Goal: Communication & Community: Share content

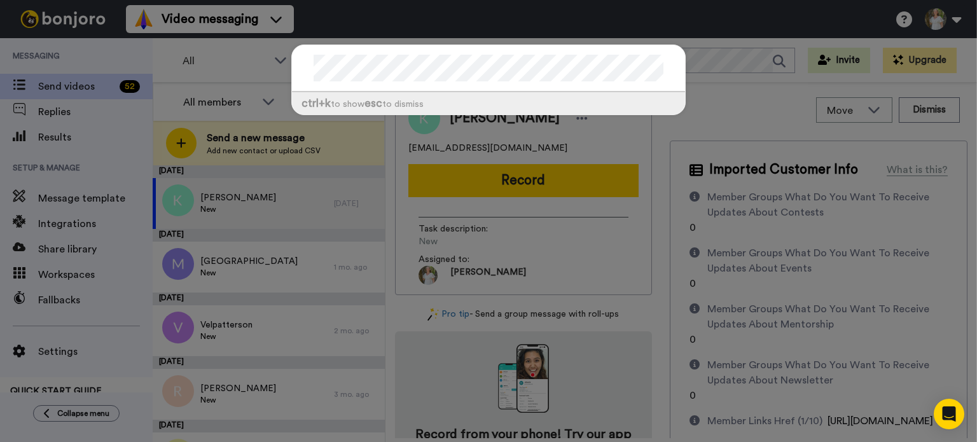
click at [712, 71] on div "ctrl +k to show esc to dismiss" at bounding box center [488, 221] width 977 height 442
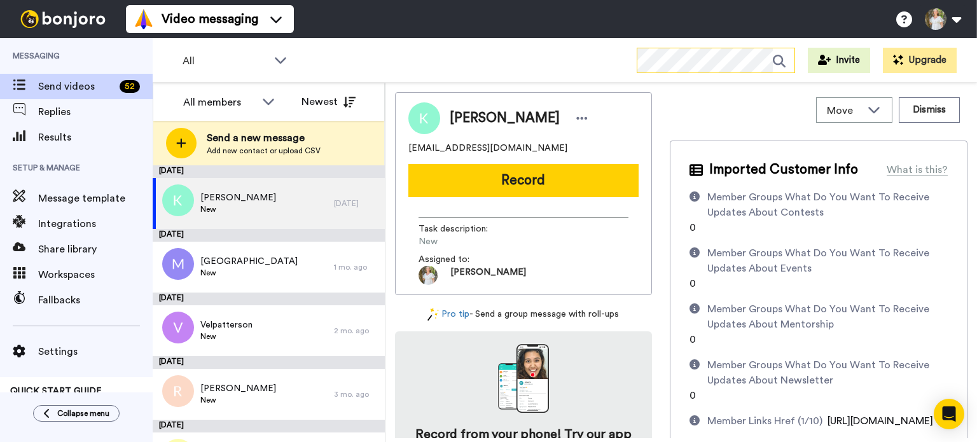
scroll to position [0, 12]
click at [786, 60] on icon at bounding box center [784, 60] width 22 height 25
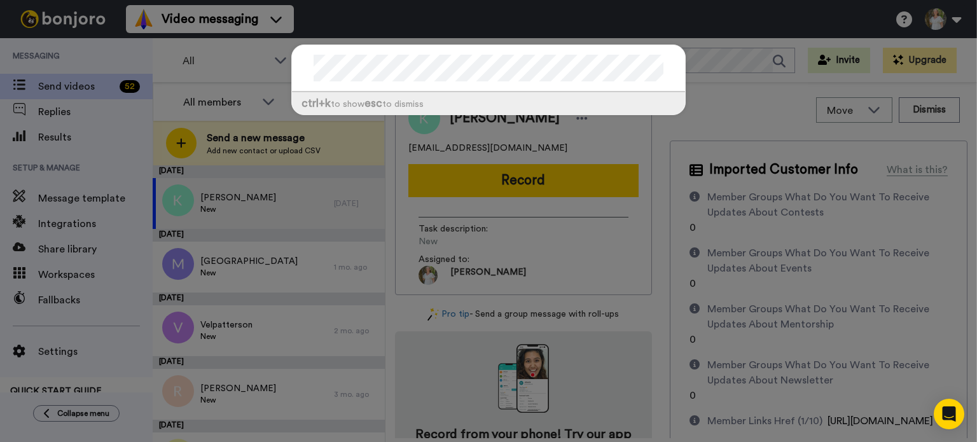
click at [107, 324] on div "ctrl +k to show esc to dismiss" at bounding box center [488, 221] width 977 height 442
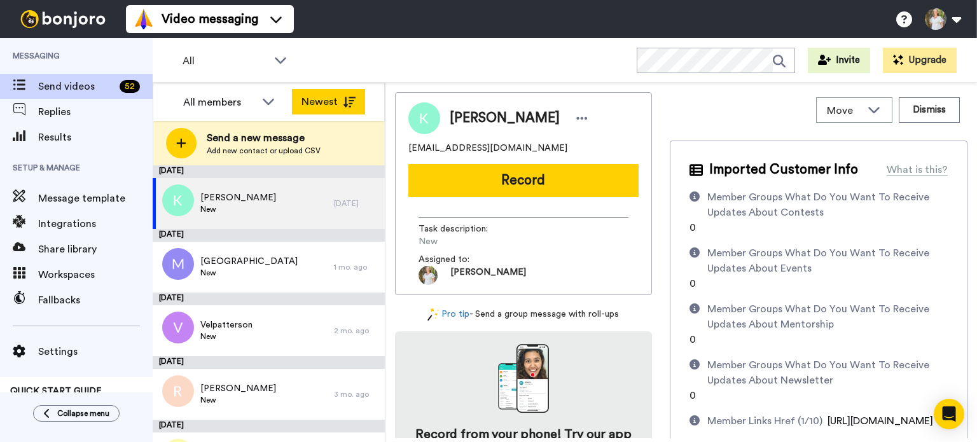
click at [335, 95] on button "Newest" at bounding box center [328, 101] width 73 height 25
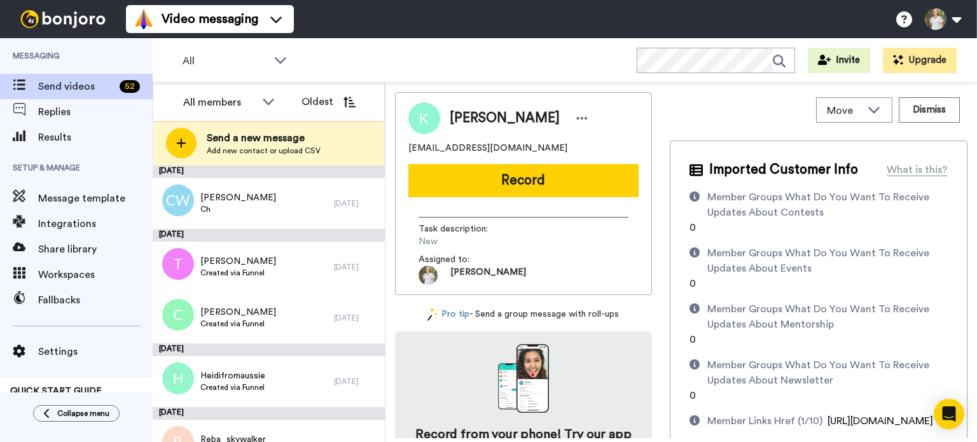
click at [335, 95] on button "Oldest" at bounding box center [328, 101] width 73 height 25
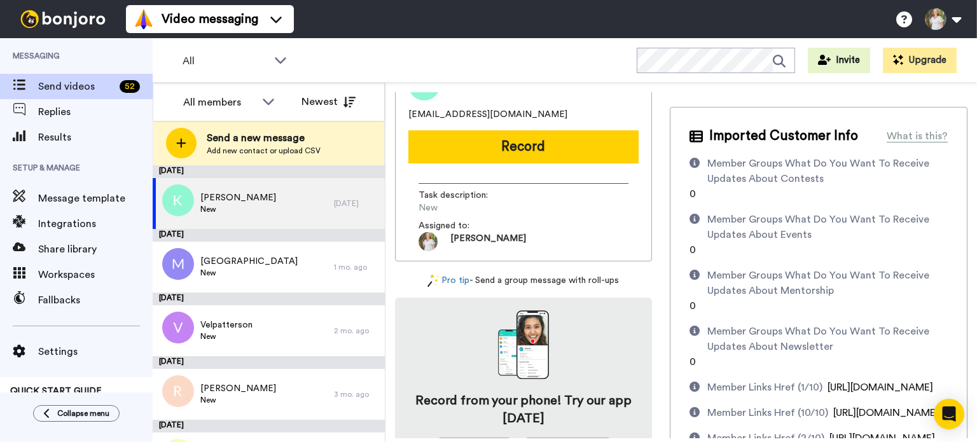
scroll to position [127, 0]
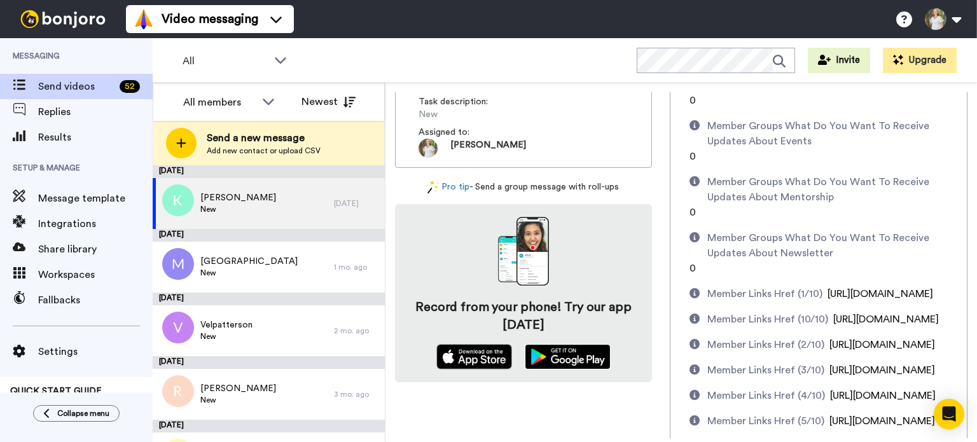
click at [559, 353] on img at bounding box center [568, 356] width 86 height 25
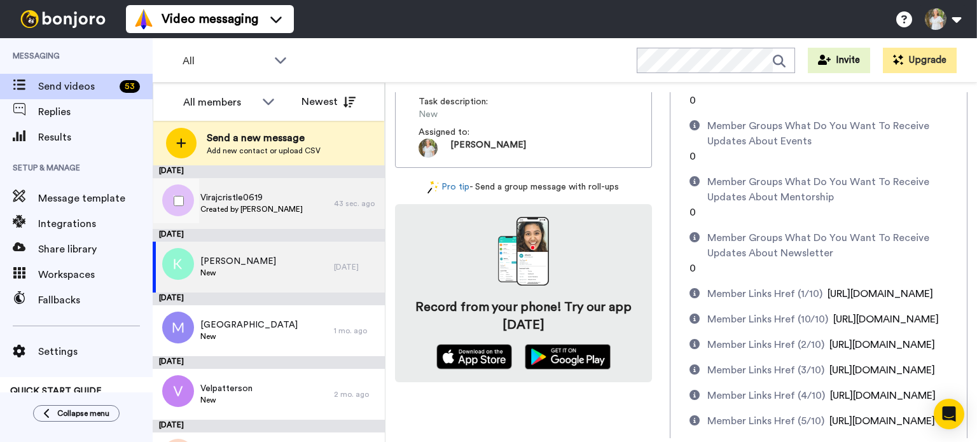
click at [253, 195] on span "Virajcristle0619" at bounding box center [251, 198] width 102 height 13
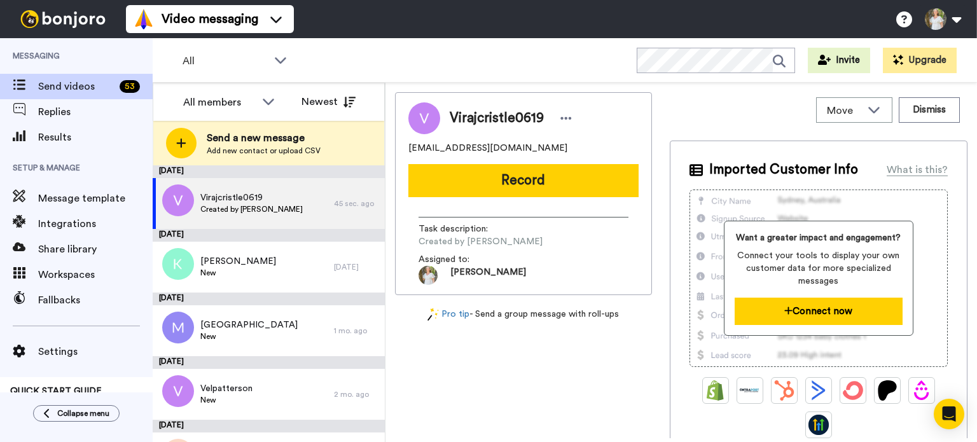
click at [825, 315] on button "Connect now" at bounding box center [819, 311] width 168 height 27
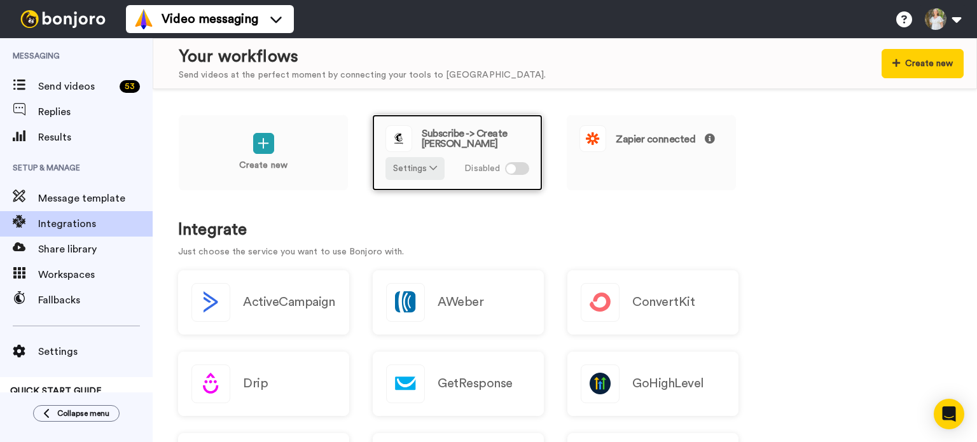
click at [512, 167] on div at bounding box center [511, 169] width 10 height 10
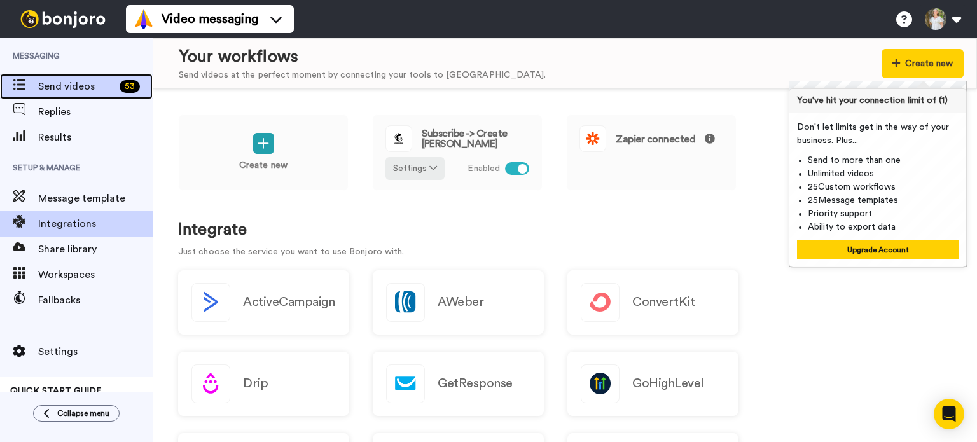
click at [89, 86] on span "Send videos" at bounding box center [76, 86] width 76 height 15
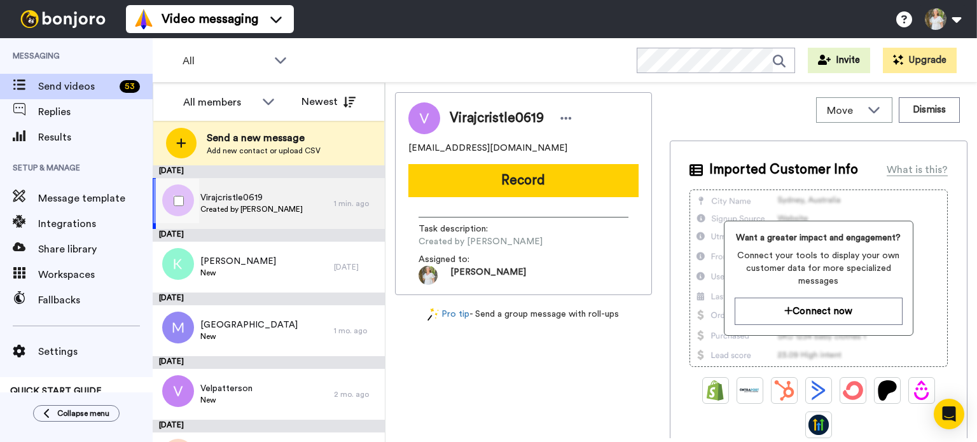
click at [265, 199] on span "Virajcristle0619" at bounding box center [251, 198] width 102 height 13
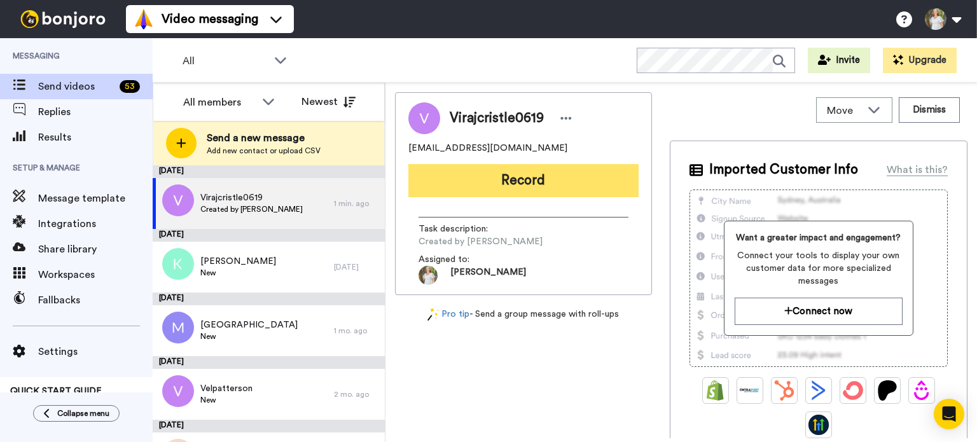
click at [540, 178] on button "Record" at bounding box center [523, 180] width 230 height 33
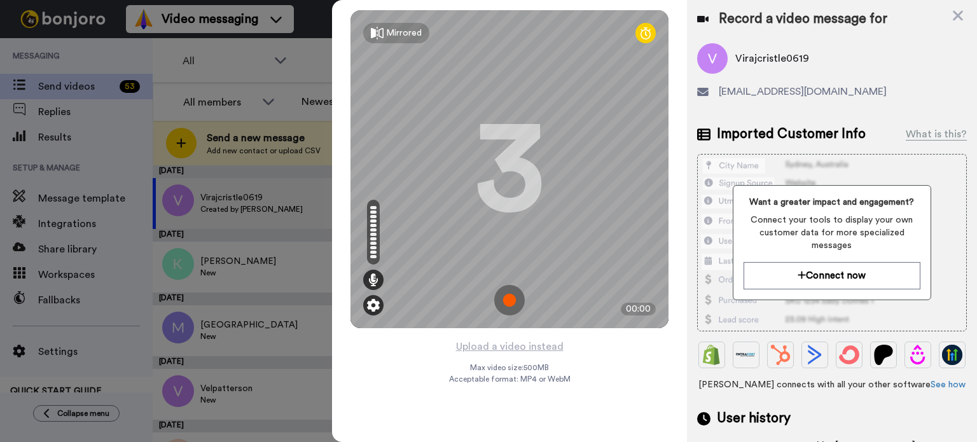
click at [372, 305] on img at bounding box center [373, 305] width 13 height 13
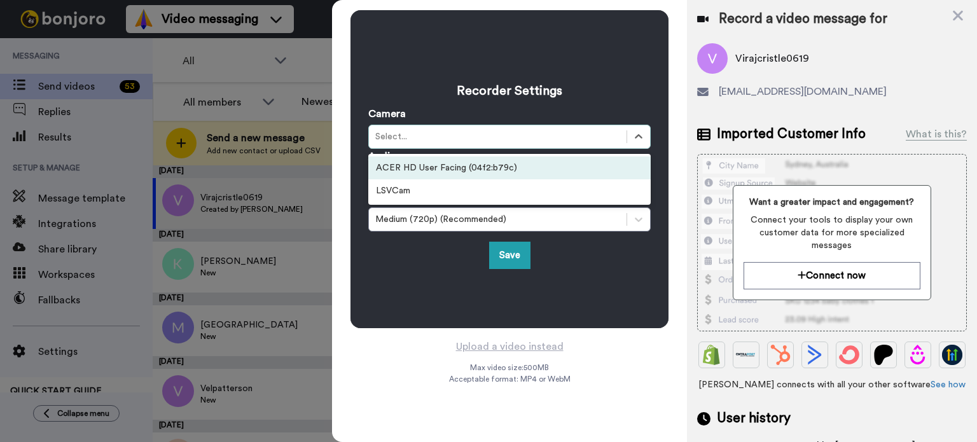
click at [417, 137] on div "Select..." at bounding box center [497, 136] width 245 height 13
click at [420, 164] on div "ACER HD User Facing (04f2:b79c)" at bounding box center [509, 168] width 283 height 23
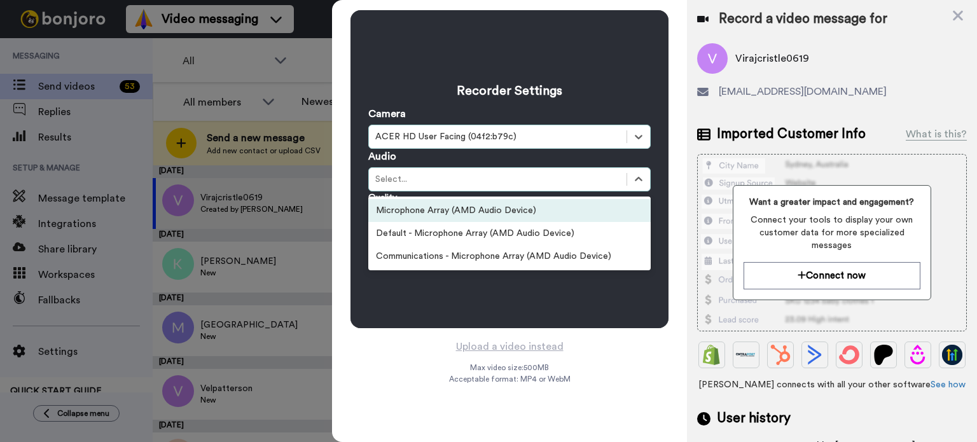
click at [450, 178] on div "Select..." at bounding box center [497, 179] width 245 height 13
click at [503, 97] on h3 "Recorder Settings" at bounding box center [509, 91] width 283 height 18
drag, startPoint x: 666, startPoint y: 94, endPoint x: 632, endPoint y: 82, distance: 35.6
click at [664, 94] on div "Recorder Settings Camera option ACER HD User Facing (04f2:b79c), selected. Sele…" at bounding box center [510, 169] width 318 height 318
click at [622, 76] on div "Recorder Settings Camera option ACER HD User Facing (04f2:b79c), selected. Sele…" at bounding box center [509, 169] width 283 height 200
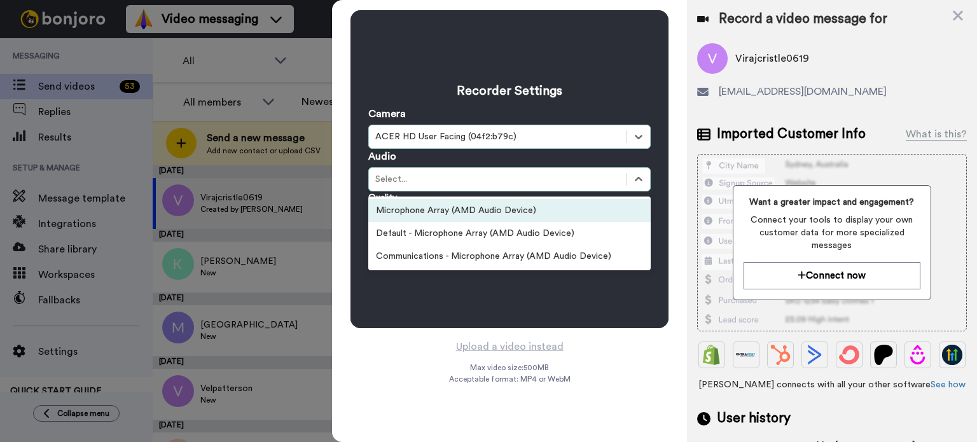
click at [710, 71] on img at bounding box center [712, 58] width 31 height 31
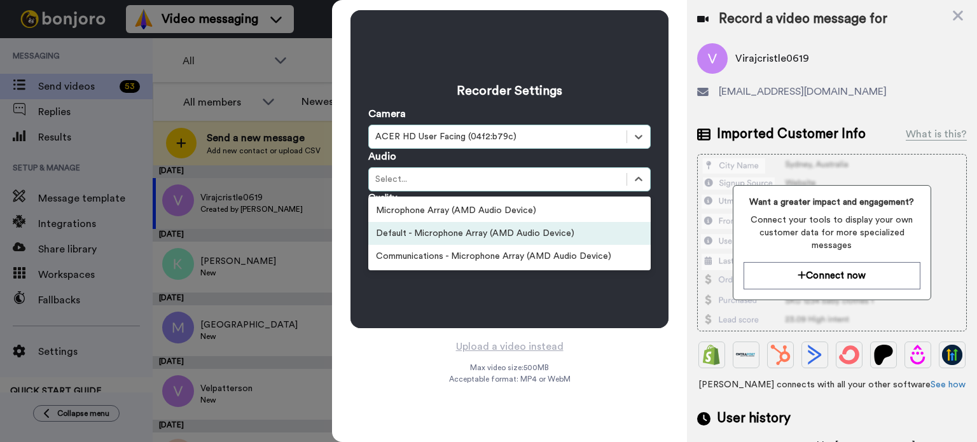
click at [466, 237] on div "Default - Microphone Array (AMD Audio Device)" at bounding box center [509, 233] width 283 height 23
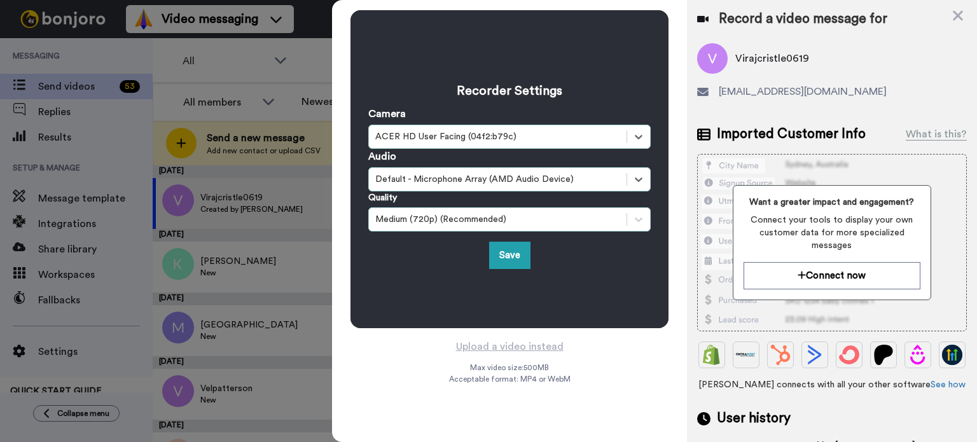
click at [478, 225] on div "Medium (720p) (Recommended)" at bounding box center [497, 219] width 245 height 13
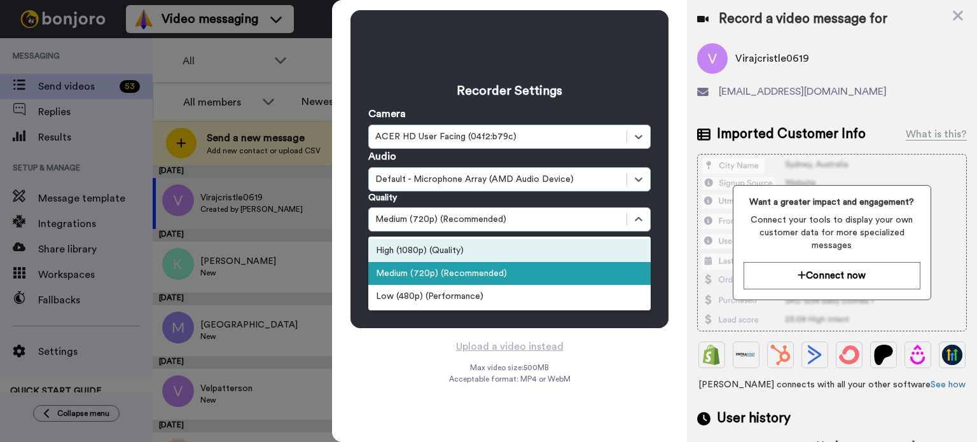
click at [443, 251] on div "High (1080p) (Quality)" at bounding box center [509, 250] width 283 height 23
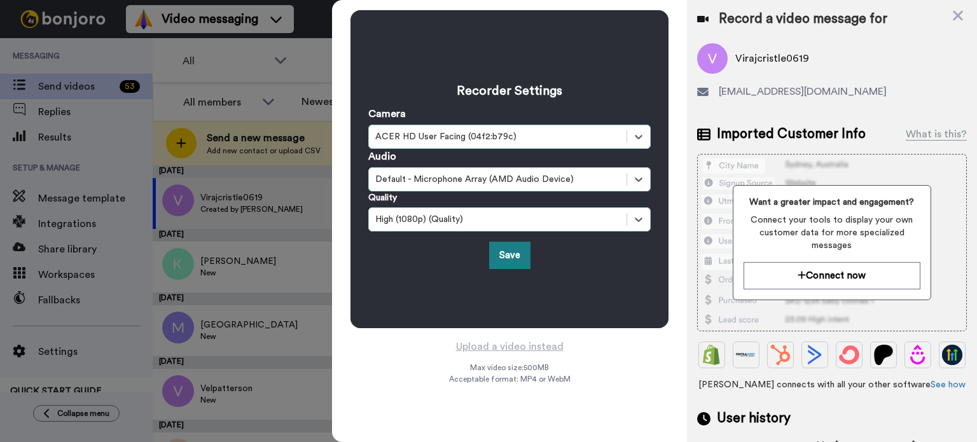
click at [514, 254] on button "Save" at bounding box center [509, 255] width 41 height 27
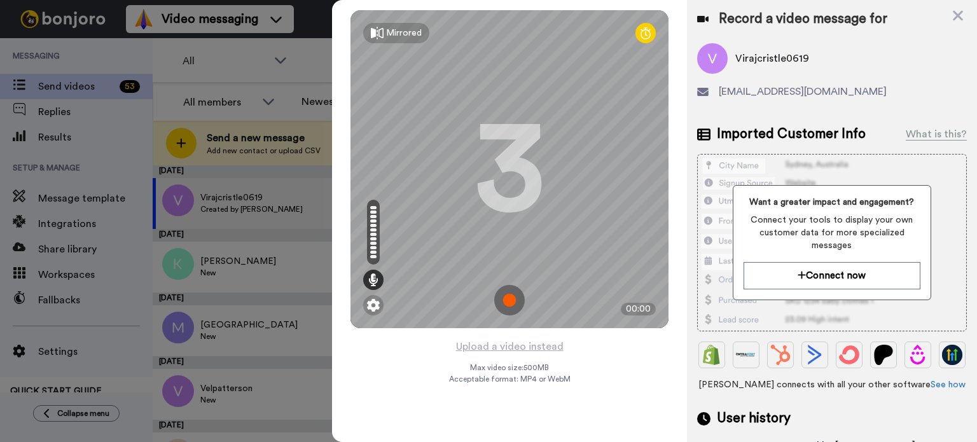
click at [504, 300] on img at bounding box center [509, 300] width 31 height 31
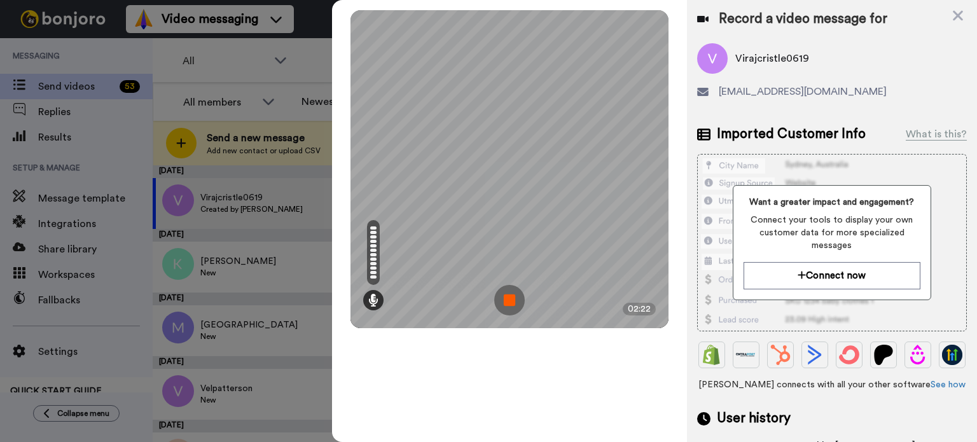
click at [509, 298] on img at bounding box center [509, 300] width 31 height 31
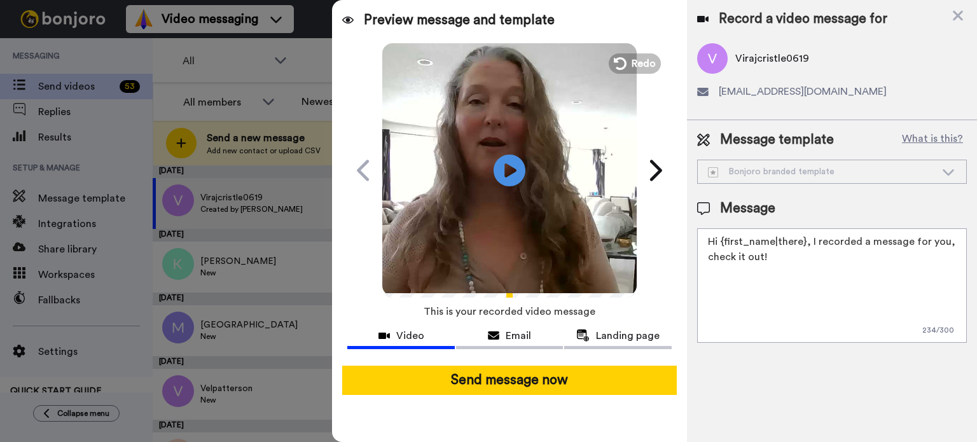
click at [778, 255] on textarea "Hi {first_name|there}, I recorded a message for you, check it out!" at bounding box center [832, 285] width 270 height 115
click at [868, 237] on textarea "Hi {first_name|there}, I recorded a message for you, check it out!" at bounding box center [832, 285] width 270 height 115
click at [911, 243] on textarea "Hi {first_name|there}, I recorded your 1 card with message for you, check it ou…" at bounding box center [832, 285] width 270 height 115
click at [886, 264] on textarea "Hi {first_name|there}, I recorded your 1 card gift message for you, check it ou…" at bounding box center [832, 285] width 270 height 115
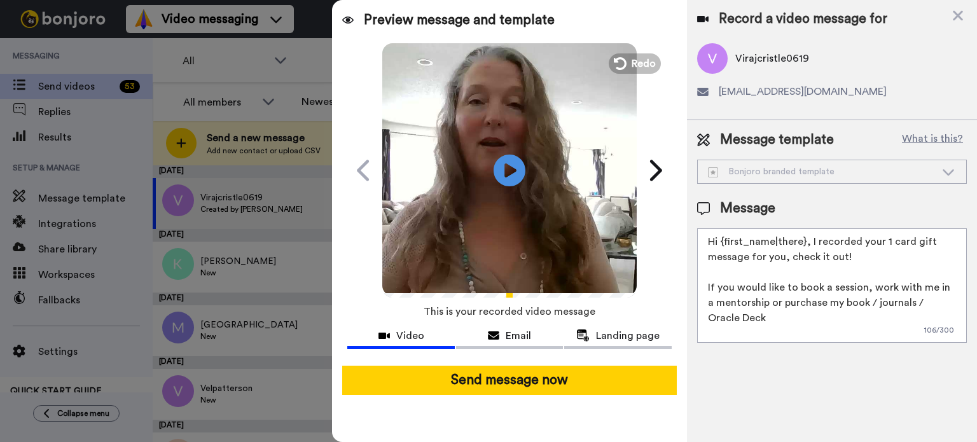
drag, startPoint x: 751, startPoint y: 308, endPoint x: 744, endPoint y: 313, distance: 9.2
click at [744, 313] on textarea "Hi {first_name|there}, I recorded your 1 card gift message for you, check it ou…" at bounding box center [832, 285] width 270 height 115
paste textarea "https://www.christine.gold/category/all-products"
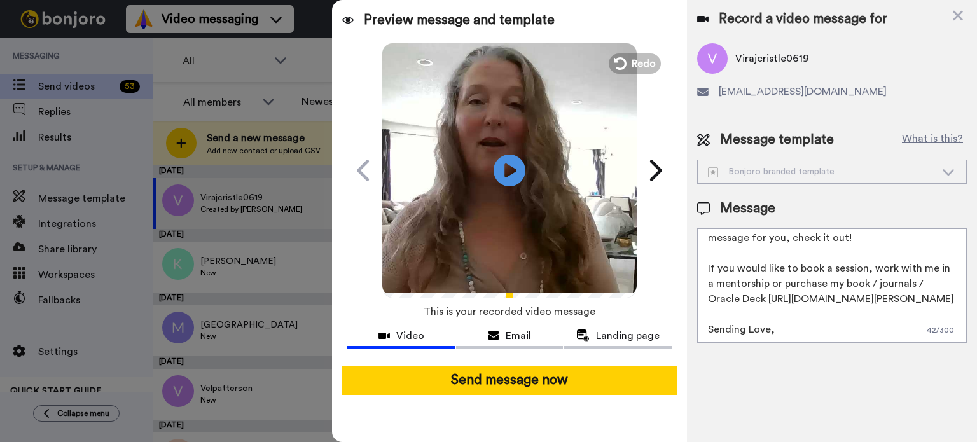
scroll to position [57, 0]
click at [782, 262] on textarea "Hi {first_name|there}, I recorded your 1 card gift message for you, check it ou…" at bounding box center [832, 285] width 270 height 115
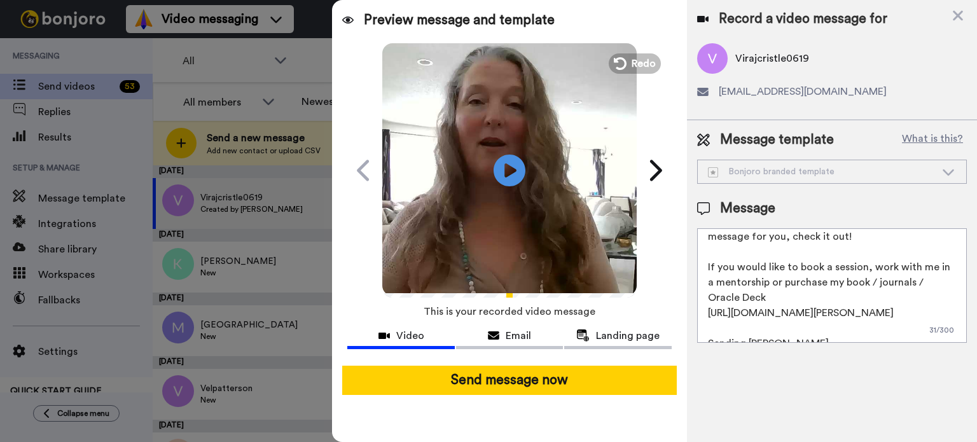
scroll to position [1, 0]
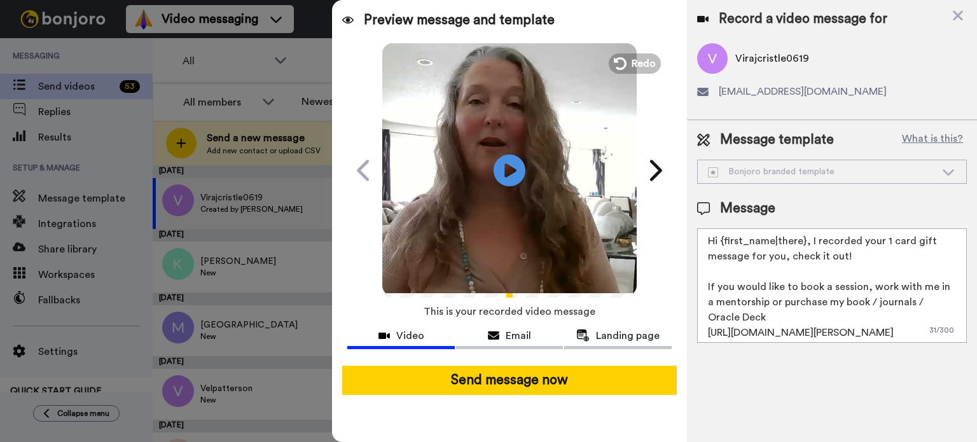
click at [797, 318] on textarea "Hi {first_name|there}, I recorded your 1 card gift message for you, check it ou…" at bounding box center [832, 285] width 270 height 115
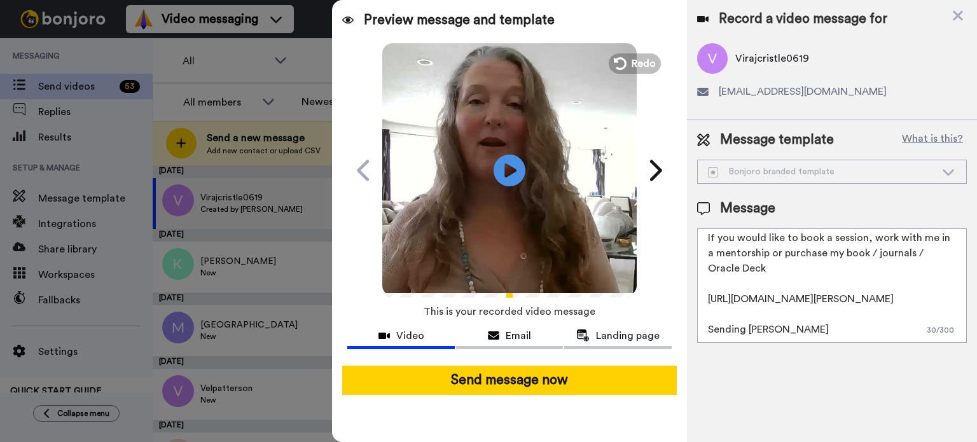
drag, startPoint x: 810, startPoint y: 241, endPoint x: 909, endPoint y: 348, distance: 145.4
click at [909, 348] on div "Message template What is this? Bonjoro branded template Bonjoro branded templat…" at bounding box center [832, 236] width 290 height 233
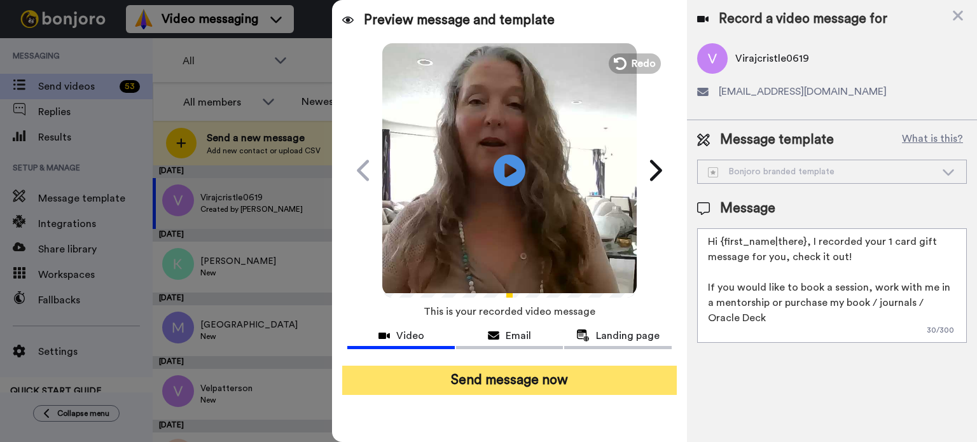
type textarea "Hi {first_name|there}, I recorded your 1 card gift message for you, check it ou…"
click at [518, 380] on button "Send message now" at bounding box center [509, 380] width 335 height 29
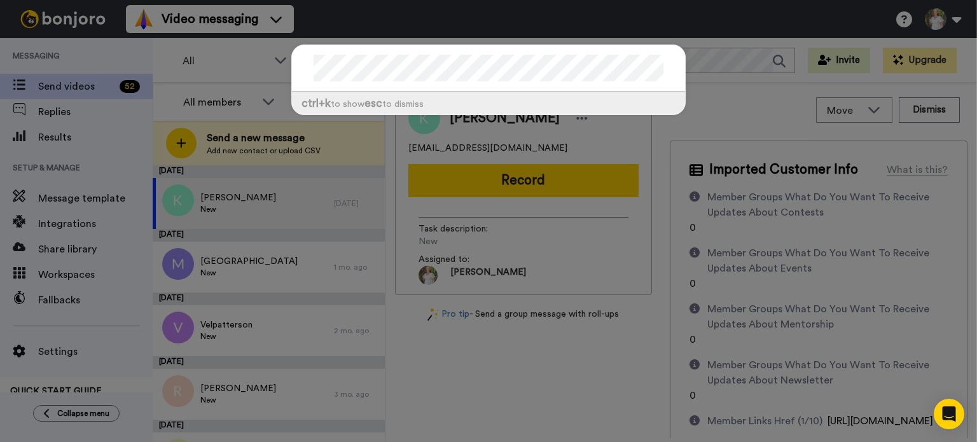
click at [723, 99] on div "ctrl +k to show esc to dismiss" at bounding box center [488, 221] width 977 height 442
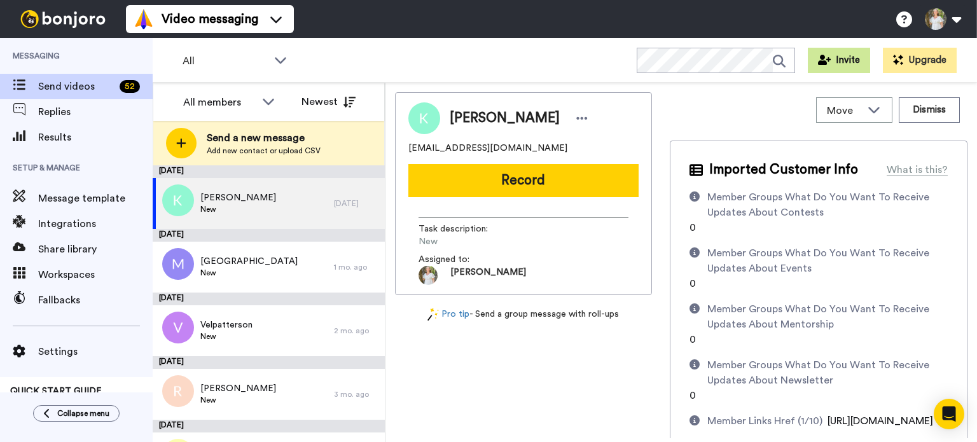
click at [842, 60] on button "Invite" at bounding box center [839, 60] width 62 height 25
click at [872, 106] on icon at bounding box center [874, 109] width 15 height 13
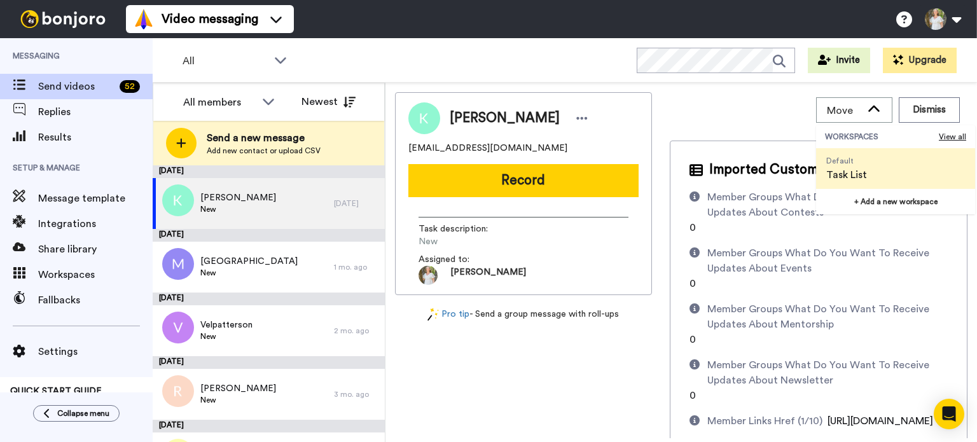
click at [722, 110] on div "Move WORKSPACES View all Default Task List + Add a new workspace Dismiss" at bounding box center [819, 110] width 298 height 36
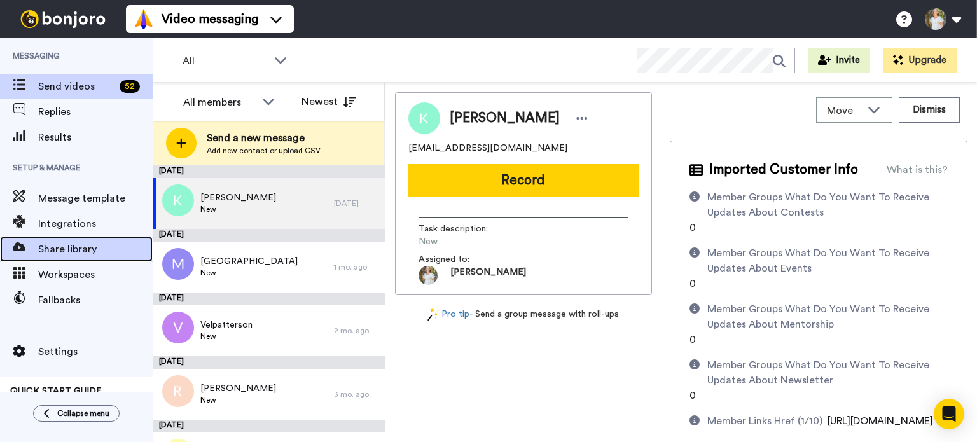
click at [64, 242] on span "Share library" at bounding box center [95, 249] width 115 height 15
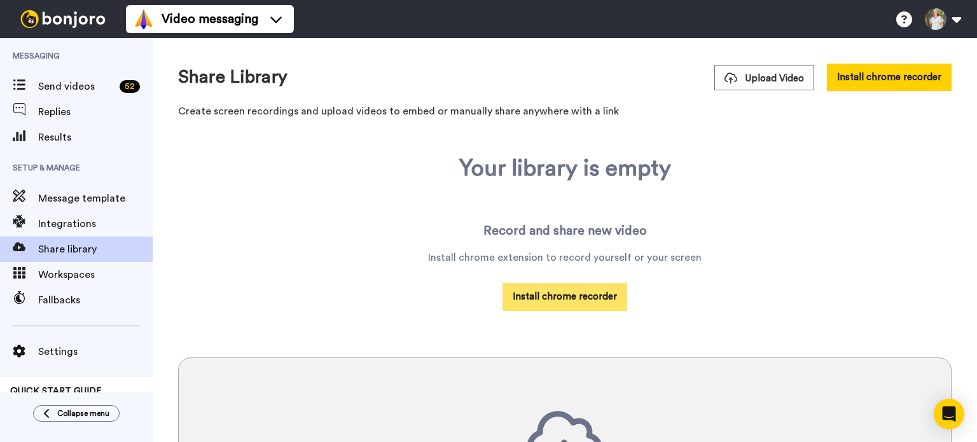
click at [569, 292] on button "Install chrome recorder" at bounding box center [565, 296] width 125 height 27
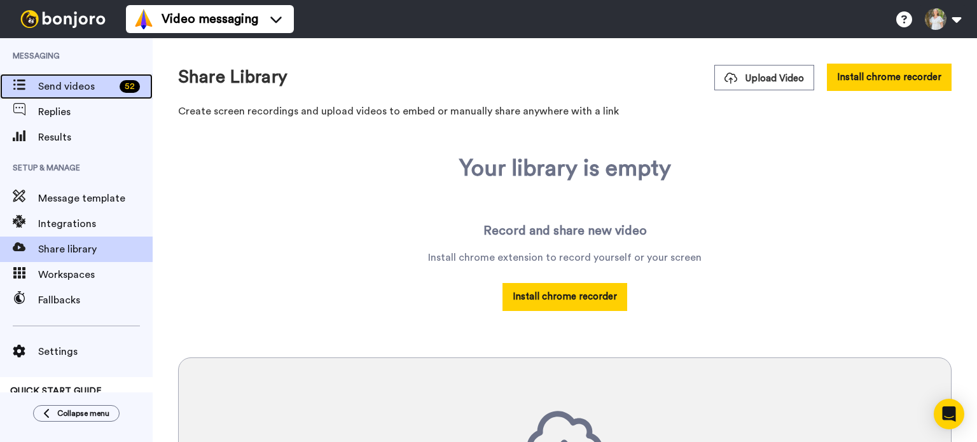
click at [63, 90] on span "Send videos" at bounding box center [76, 86] width 76 height 15
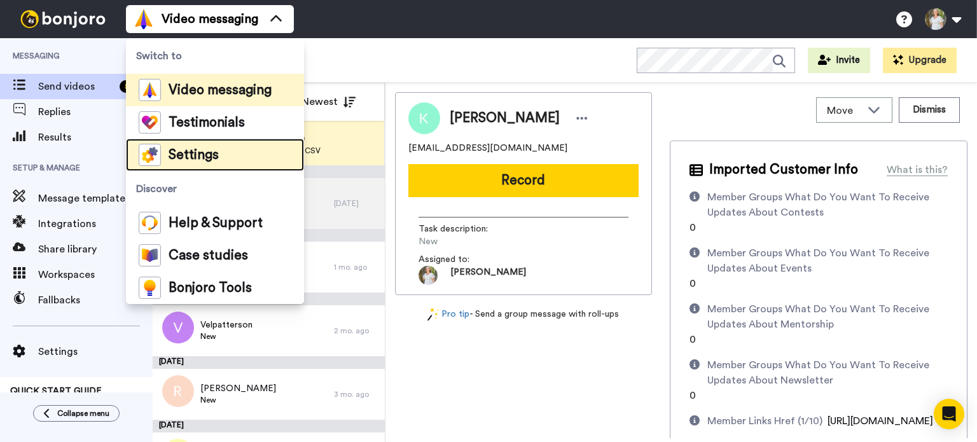
click at [196, 156] on span "Settings" at bounding box center [194, 155] width 50 height 13
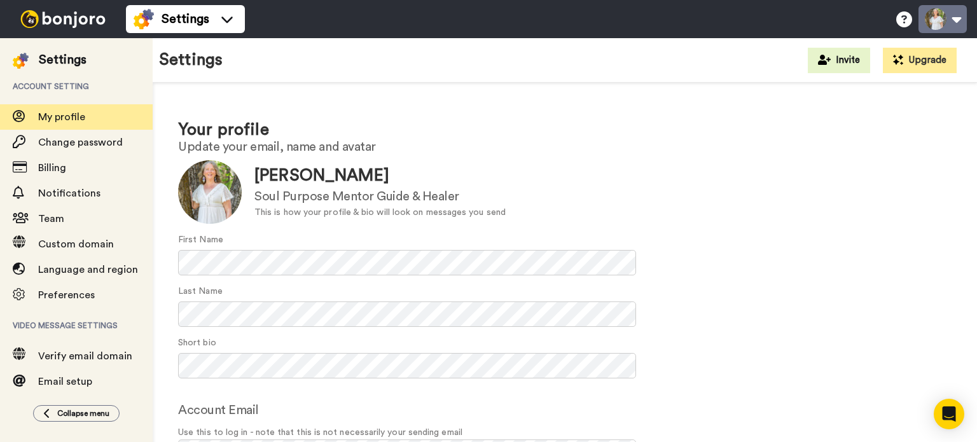
click at [957, 22] on button at bounding box center [943, 19] width 48 height 28
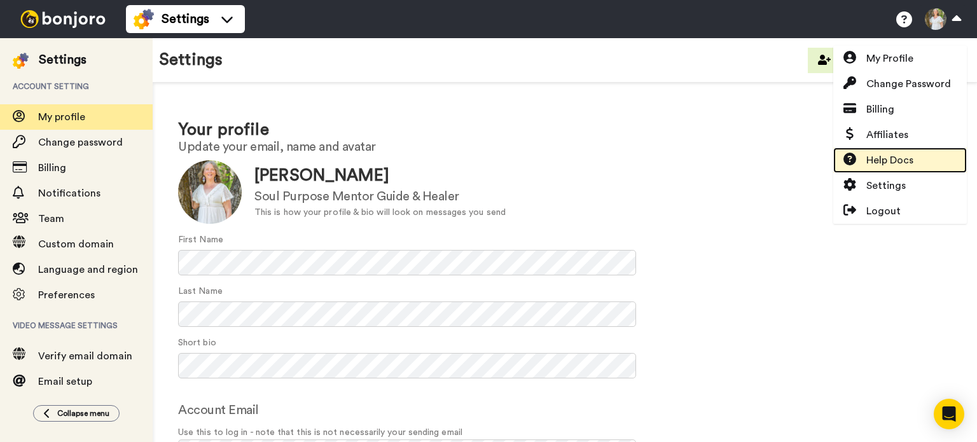
click at [889, 155] on span "Help Docs" at bounding box center [890, 160] width 47 height 15
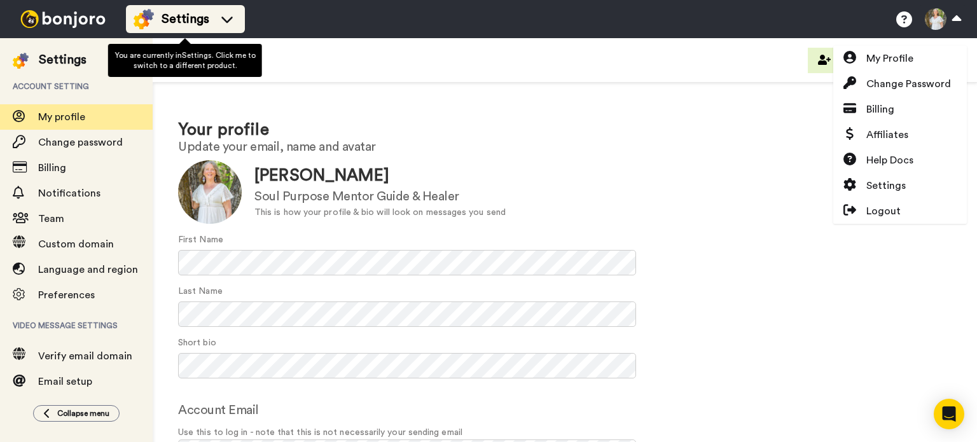
click at [214, 15] on div "Settings" at bounding box center [186, 19] width 104 height 20
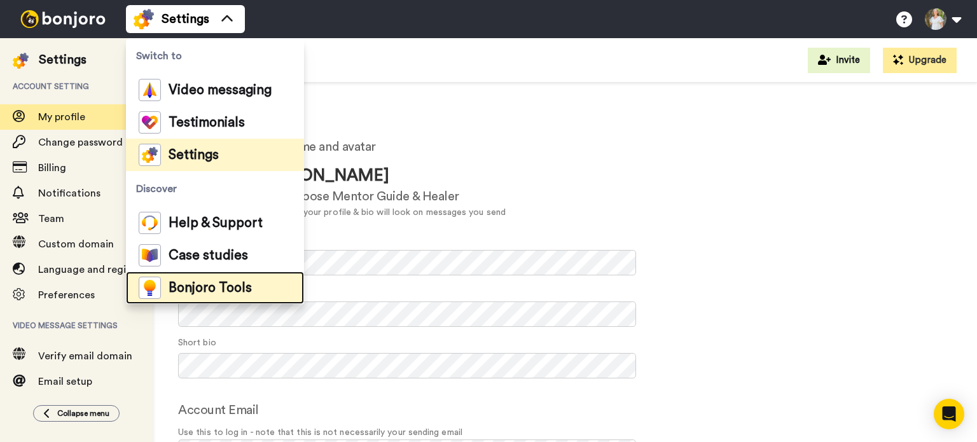
click at [214, 290] on span "Bonjoro Tools" at bounding box center [210, 288] width 83 height 13
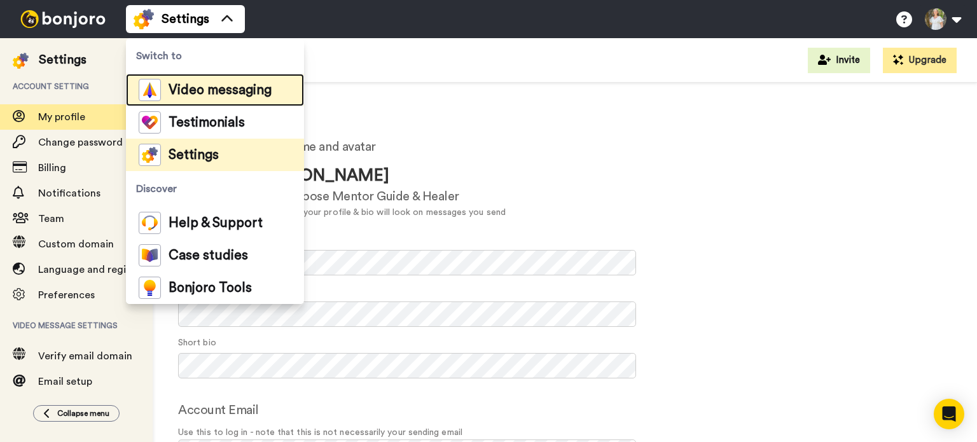
click at [180, 85] on span "Video messaging" at bounding box center [220, 90] width 103 height 13
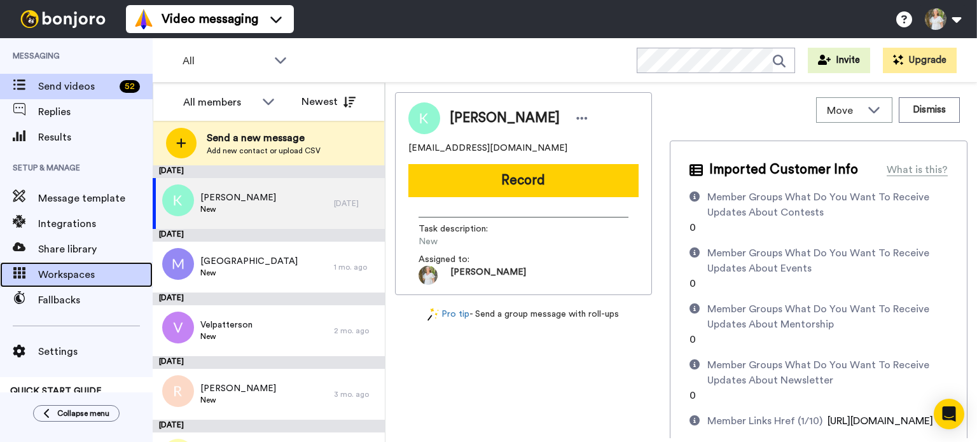
click at [76, 281] on span "Workspaces" at bounding box center [95, 274] width 115 height 15
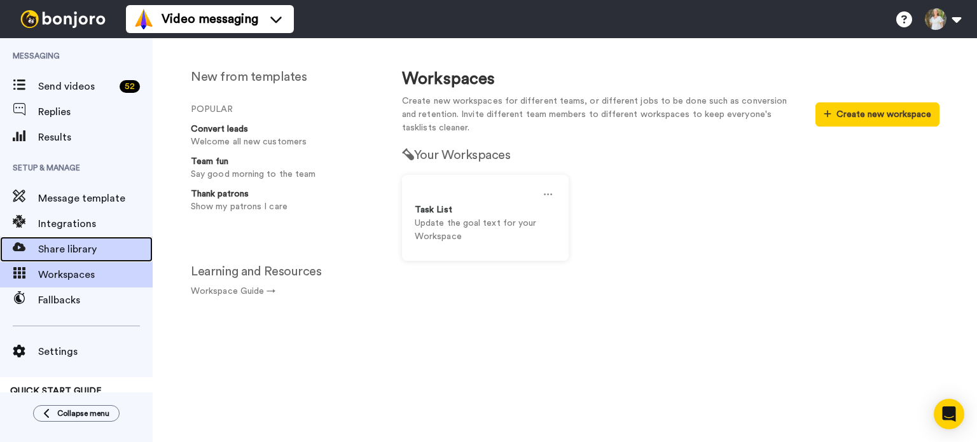
click at [80, 246] on span "Share library" at bounding box center [95, 249] width 115 height 15
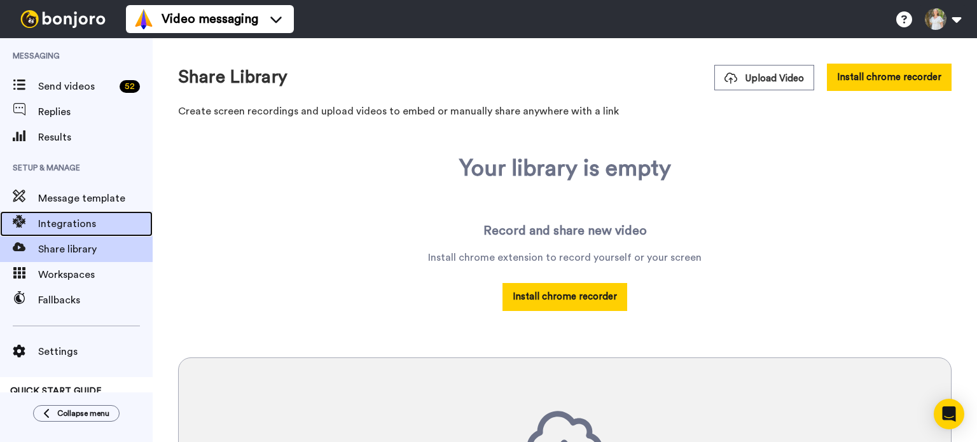
click at [80, 221] on span "Integrations" at bounding box center [95, 223] width 115 height 15
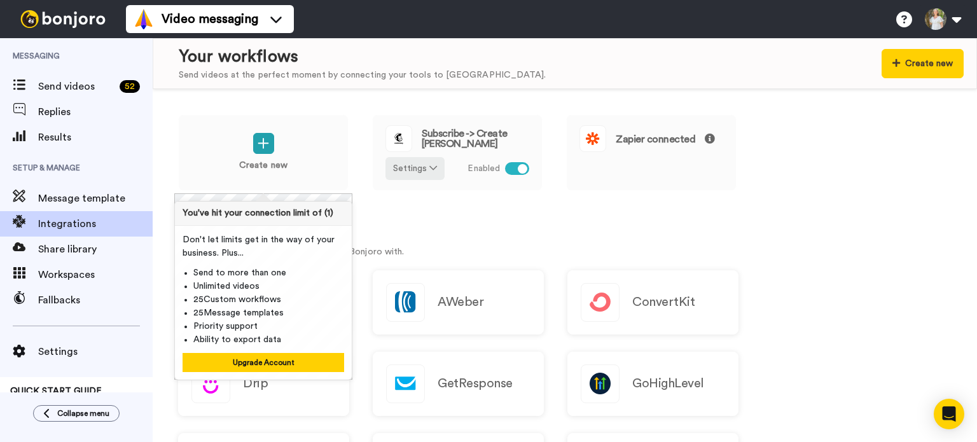
click at [785, 202] on div "Create new Subscribe -> Create Bonjoro Settings Enabled Zapier connected" at bounding box center [565, 162] width 774 height 94
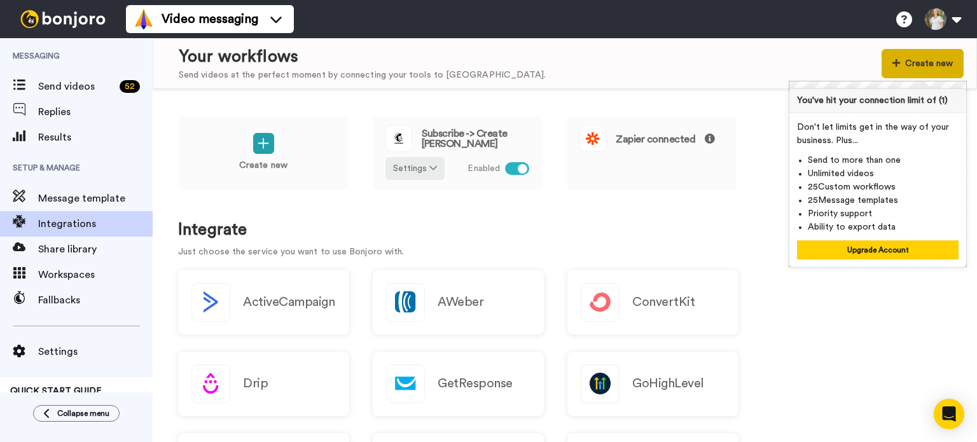
click at [913, 65] on button "Create new" at bounding box center [923, 63] width 82 height 29
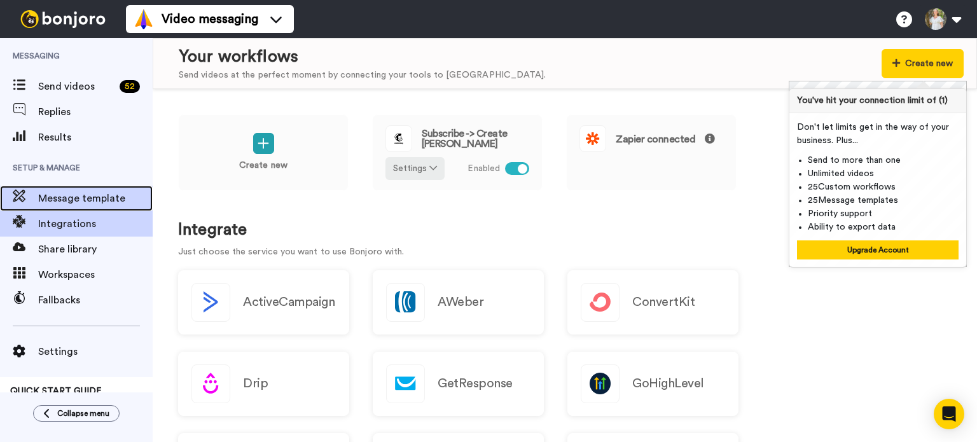
click at [81, 194] on span "Message template" at bounding box center [95, 198] width 115 height 15
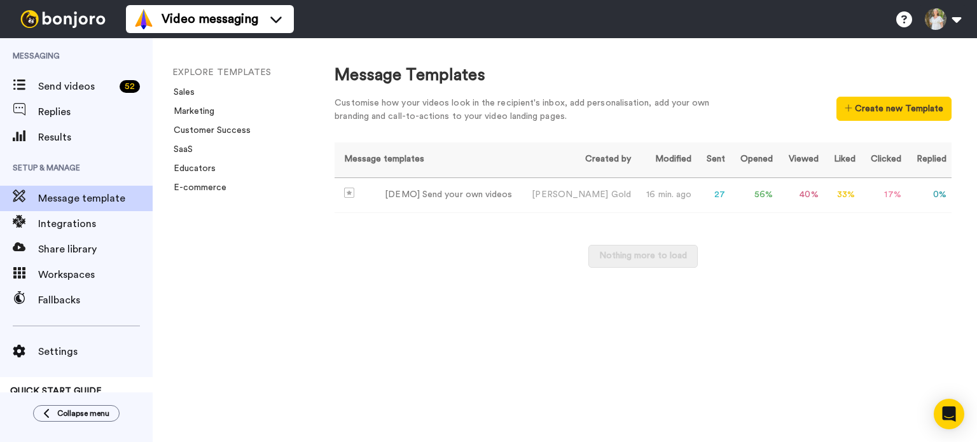
click at [346, 356] on div "Message Templates Customise how your videos look in the recipient's inbox, add …" at bounding box center [643, 240] width 668 height 404
click at [49, 89] on span "Send videos" at bounding box center [76, 86] width 76 height 15
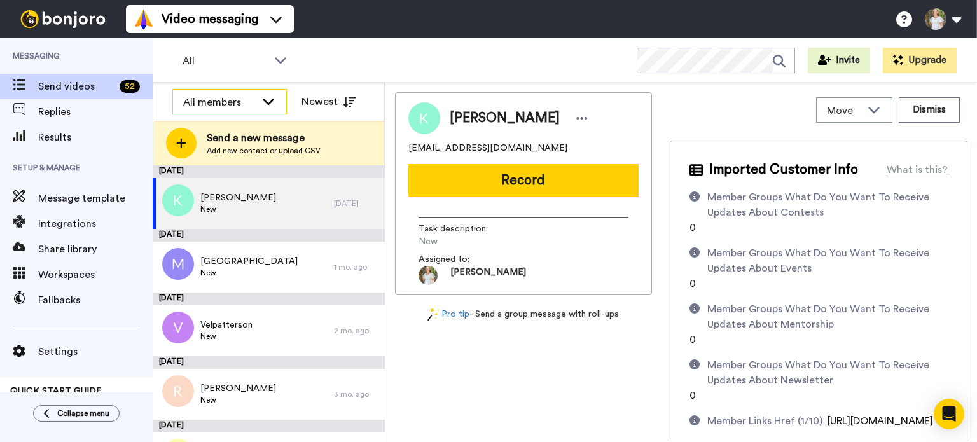
click at [273, 101] on icon at bounding box center [268, 102] width 11 height 6
click at [427, 63] on div "All Invite Upgrade" at bounding box center [565, 60] width 825 height 45
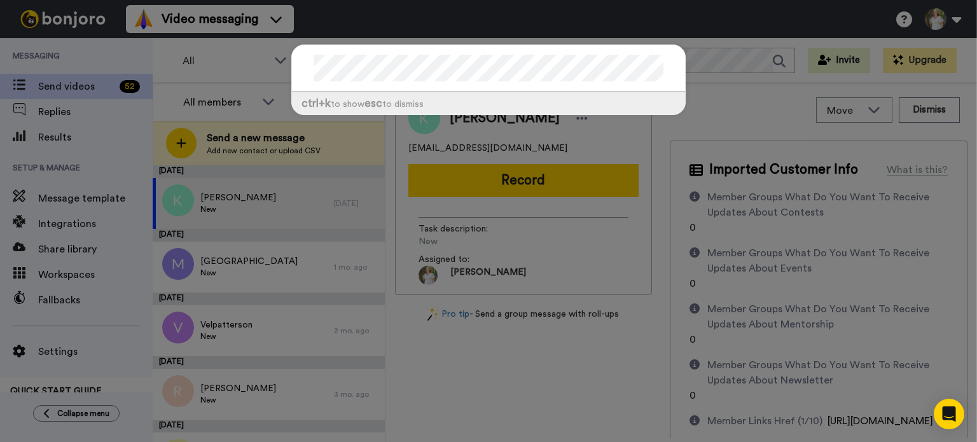
click at [859, 143] on div "ctrl +k to show esc to dismiss" at bounding box center [488, 221] width 977 height 442
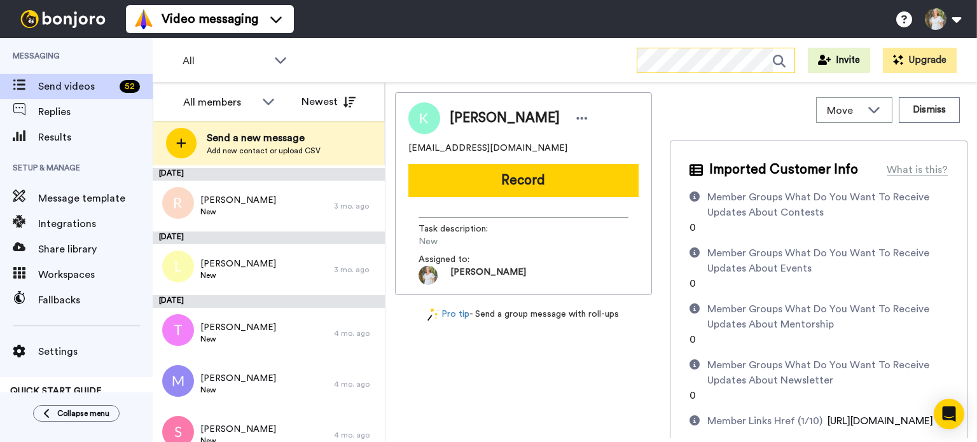
scroll to position [191, 0]
